Goal: Navigation & Orientation: Find specific page/section

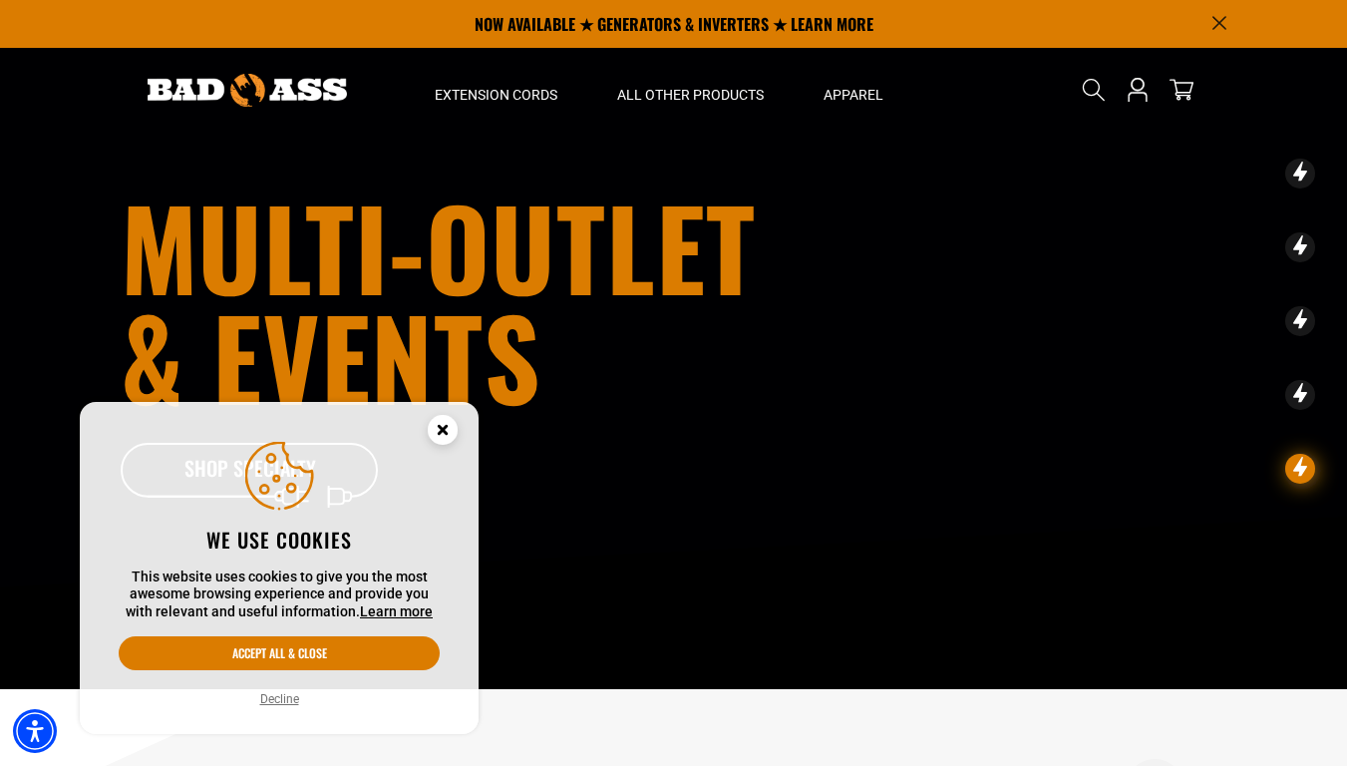
click at [1093, 107] on details-modal "Search" at bounding box center [1094, 90] width 56 height 70
click at [1219, 23] on icon "Announcement" at bounding box center [1219, 23] width 13 height 13
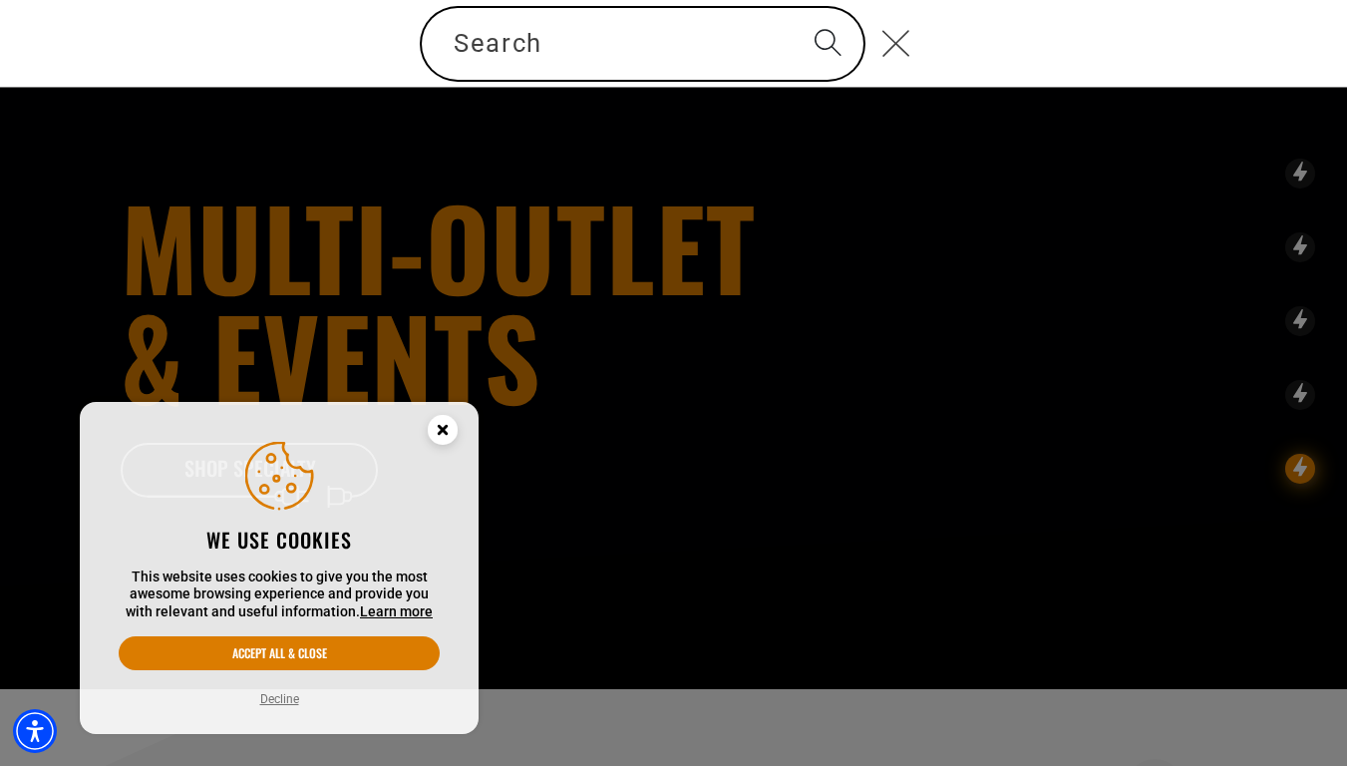
click at [907, 30] on use "Close" at bounding box center [896, 43] width 27 height 27
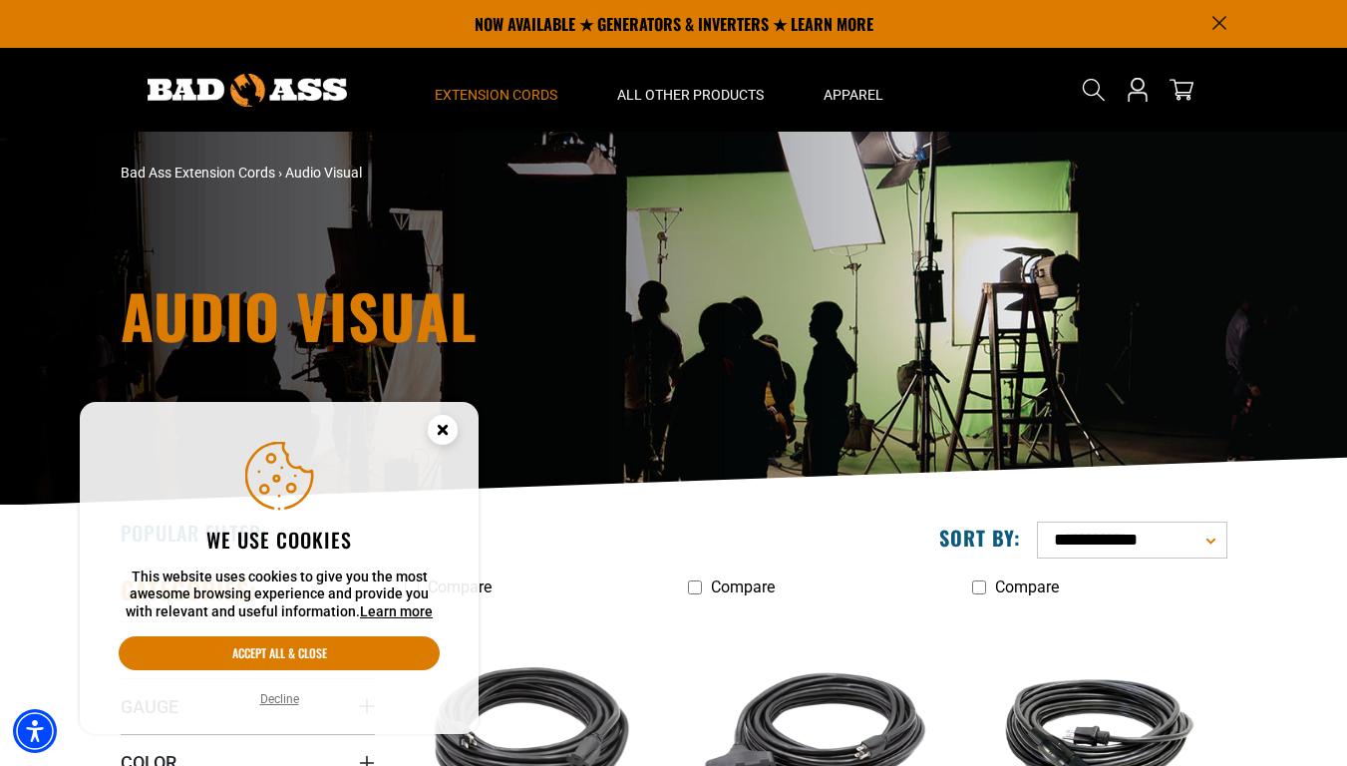
click at [1093, 107] on details-modal "Search" at bounding box center [1094, 90] width 56 height 70
click at [1219, 23] on icon "Announcement" at bounding box center [1219, 23] width 13 height 13
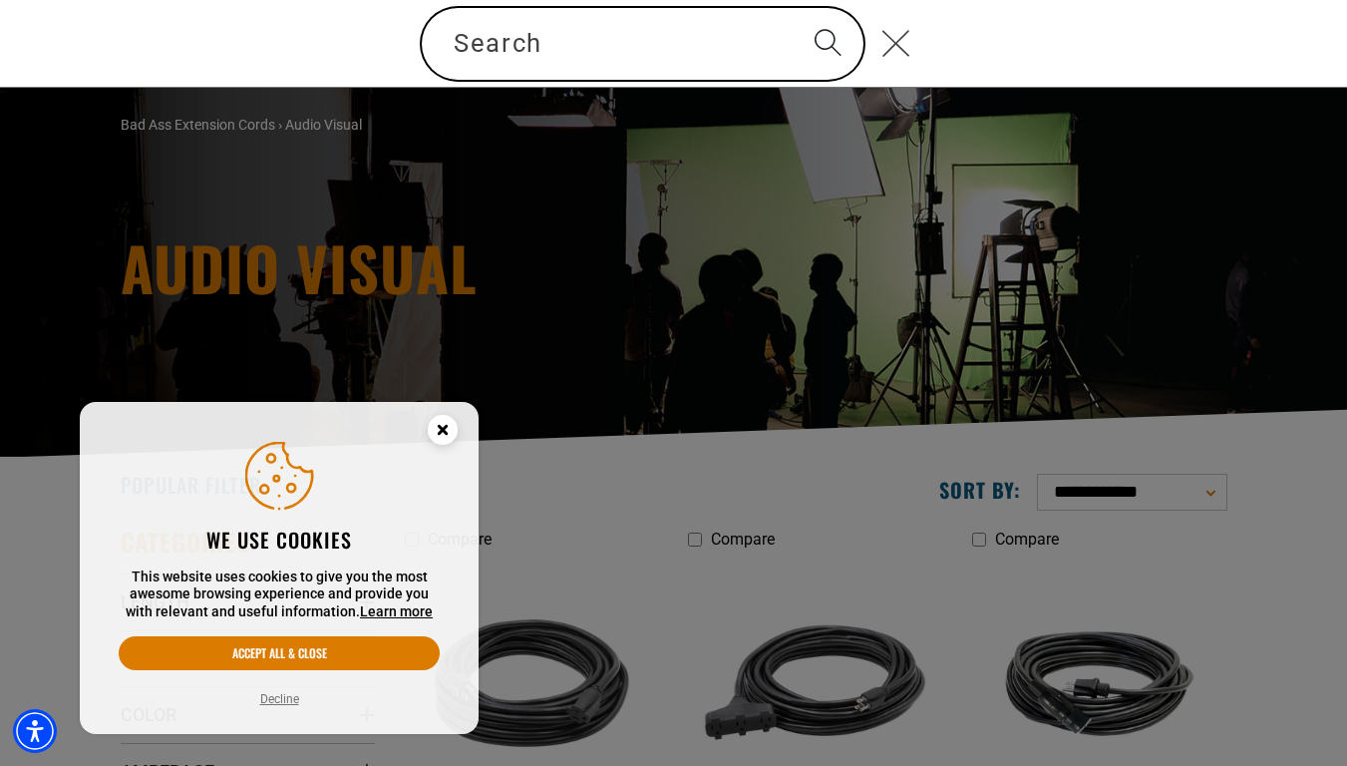
click at [907, 30] on use "Close" at bounding box center [896, 43] width 27 height 27
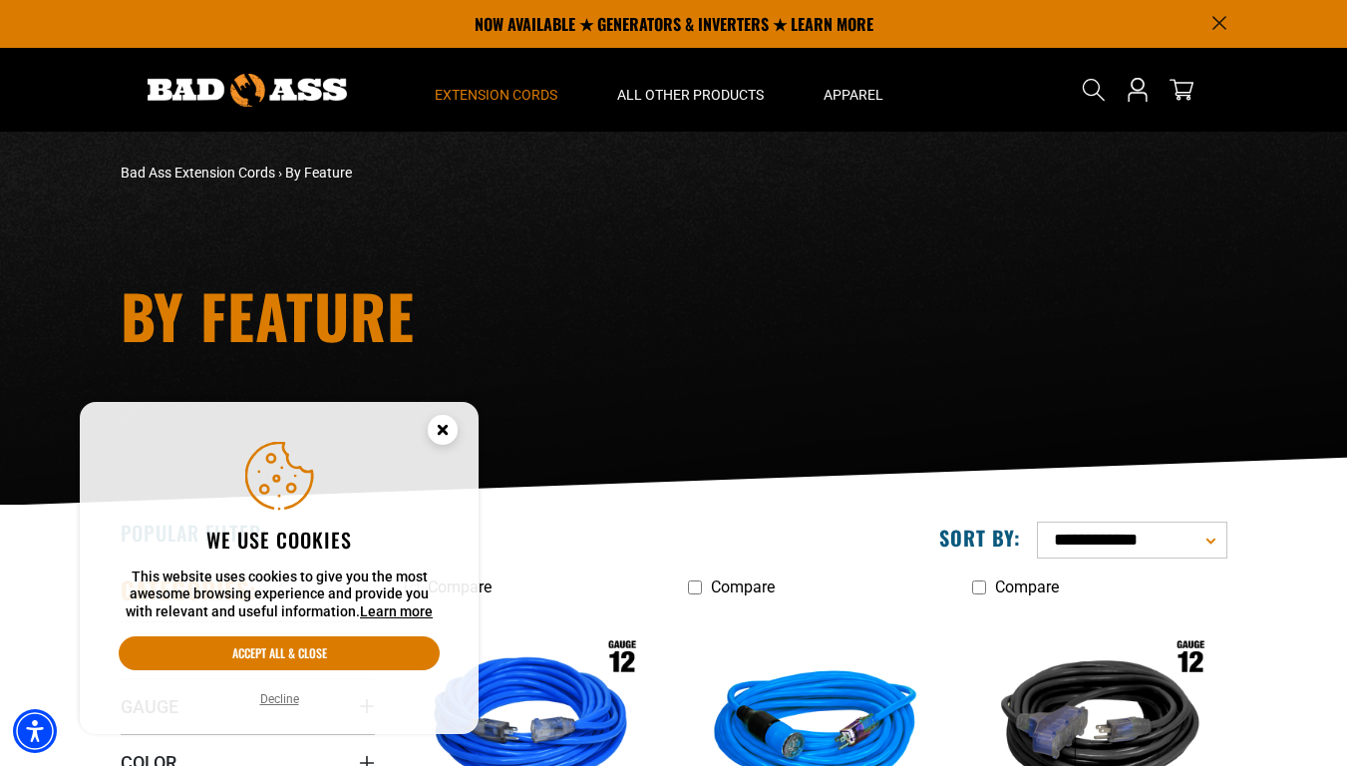
click at [1093, 107] on details-modal "Search" at bounding box center [1094, 90] width 56 height 70
click at [1219, 23] on icon "Announcement" at bounding box center [1219, 23] width 13 height 13
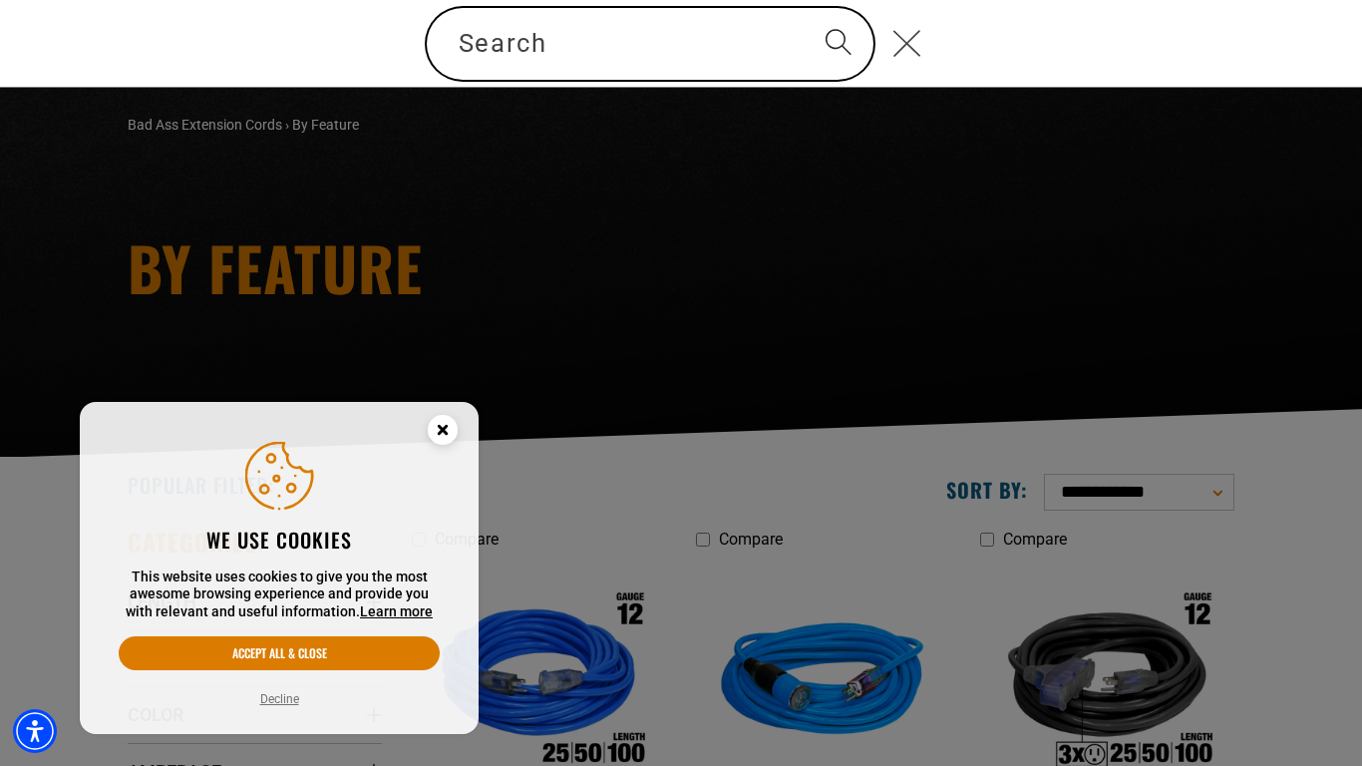
click at [907, 19] on button "Close" at bounding box center [907, 43] width 62 height 70
